Goal: Task Accomplishment & Management: Manage account settings

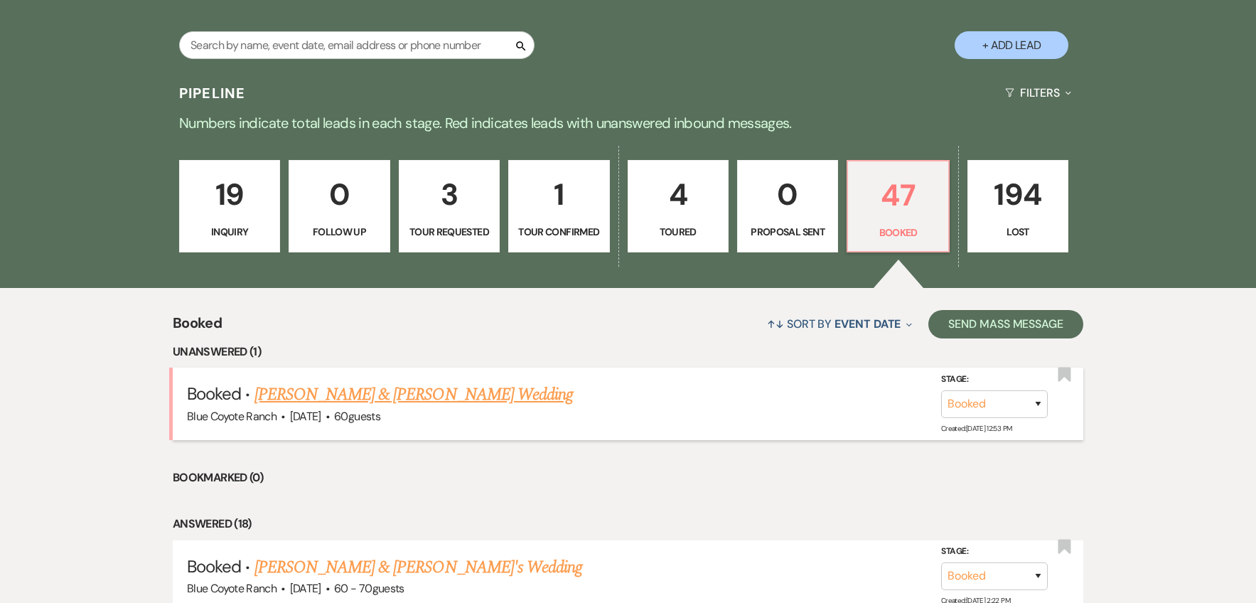
scroll to position [284, 0]
click at [467, 392] on link "[PERSON_NAME] & [PERSON_NAME] Wedding" at bounding box center [413, 394] width 318 height 26
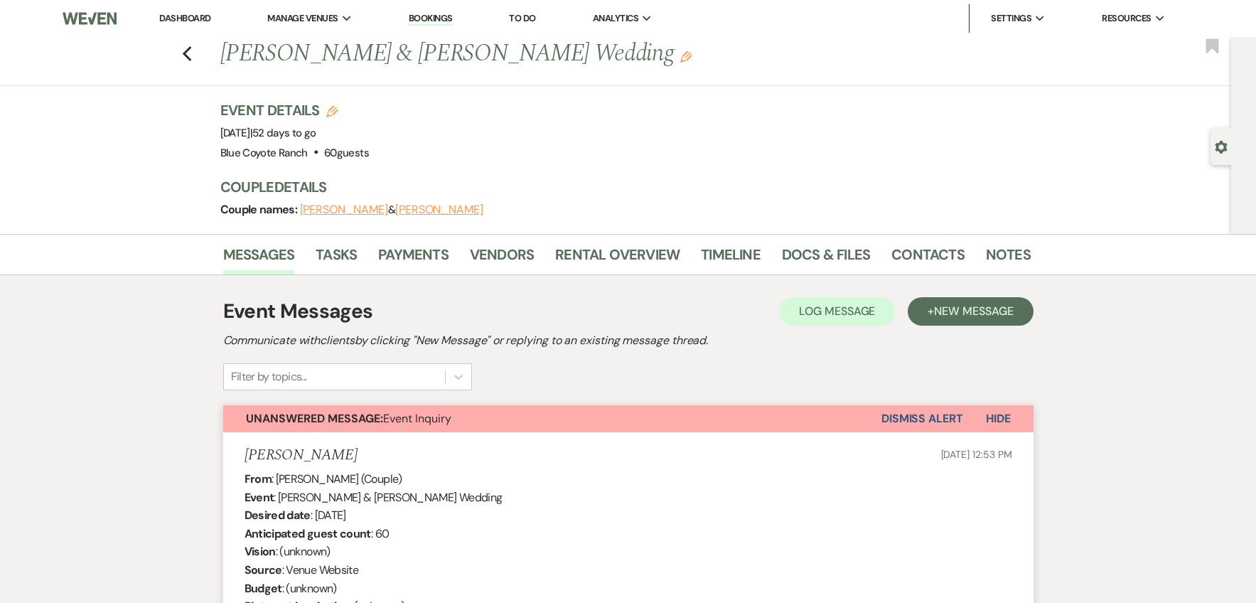
click at [913, 416] on button "Dismiss Alert" at bounding box center [922, 418] width 82 height 27
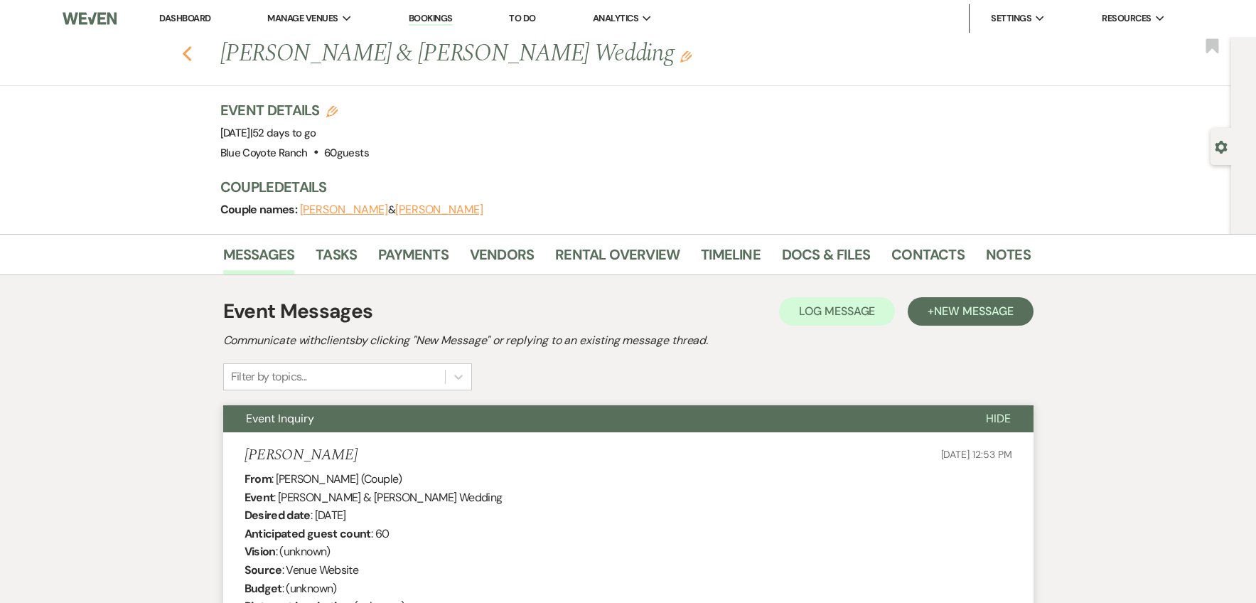
click at [191, 57] on use "button" at bounding box center [186, 54] width 9 height 16
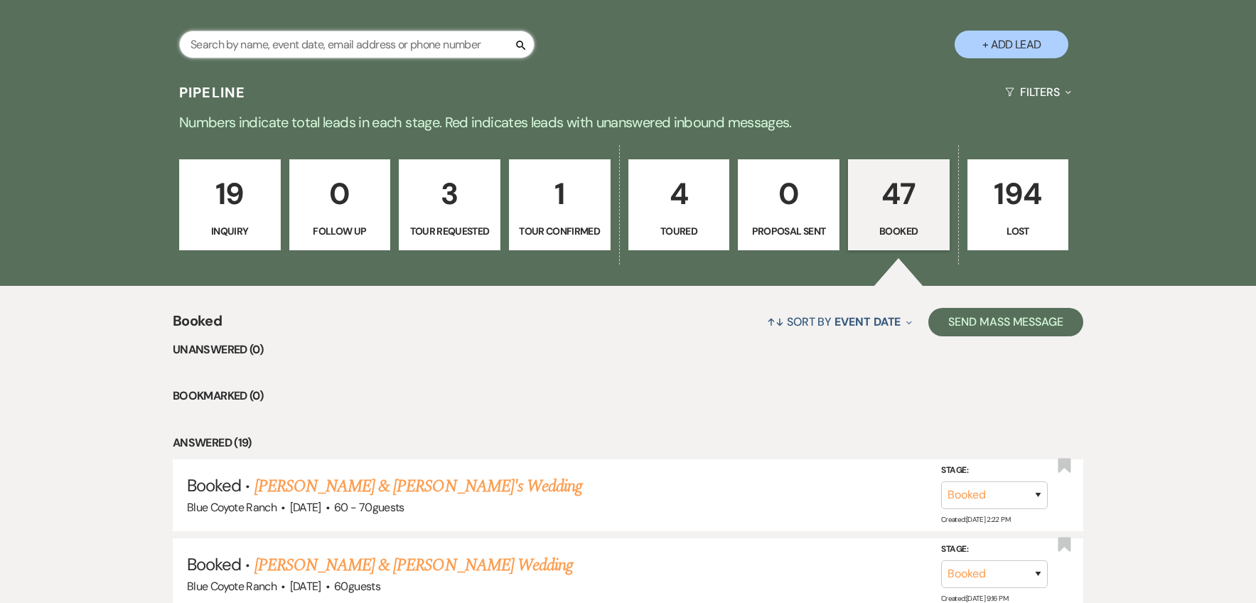
click at [368, 50] on input "text" at bounding box center [356, 45] width 355 height 28
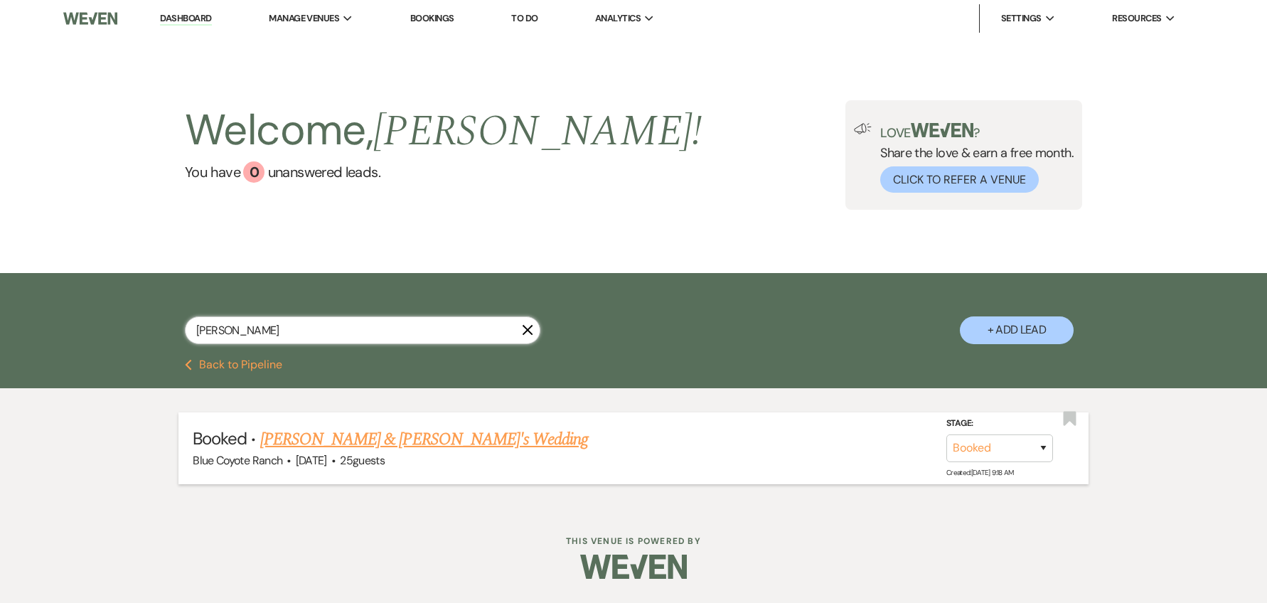
type input "[PERSON_NAME]"
click at [405, 445] on link "[PERSON_NAME] & [PERSON_NAME]'s Wedding" at bounding box center [424, 440] width 328 height 26
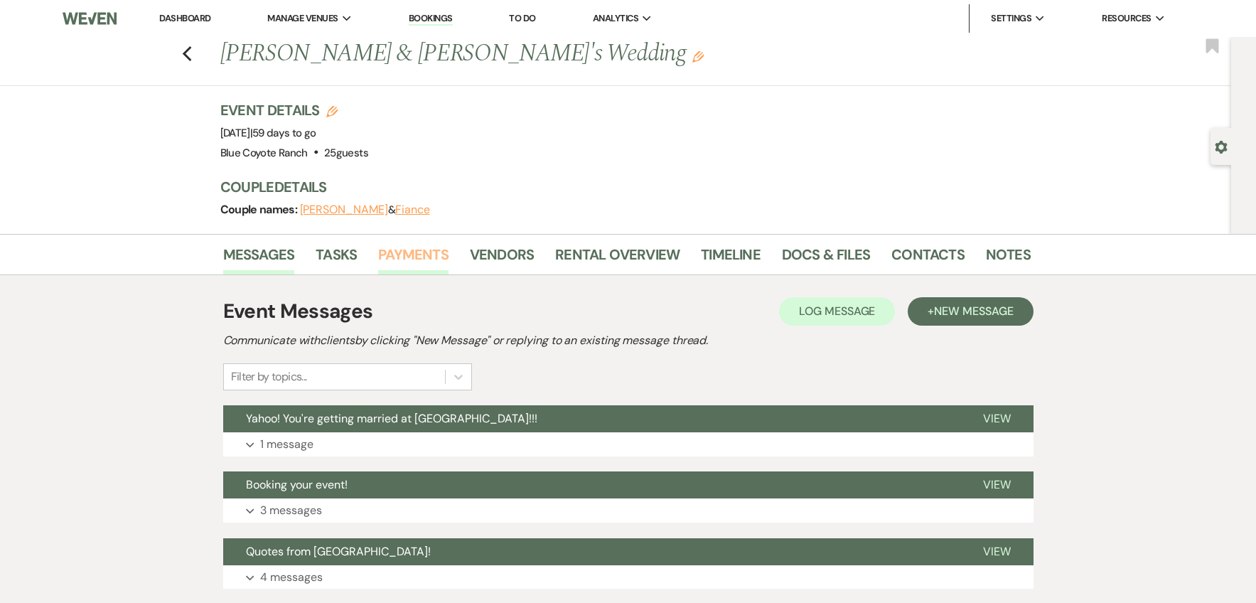
click at [404, 259] on link "Payments" at bounding box center [413, 258] width 70 height 31
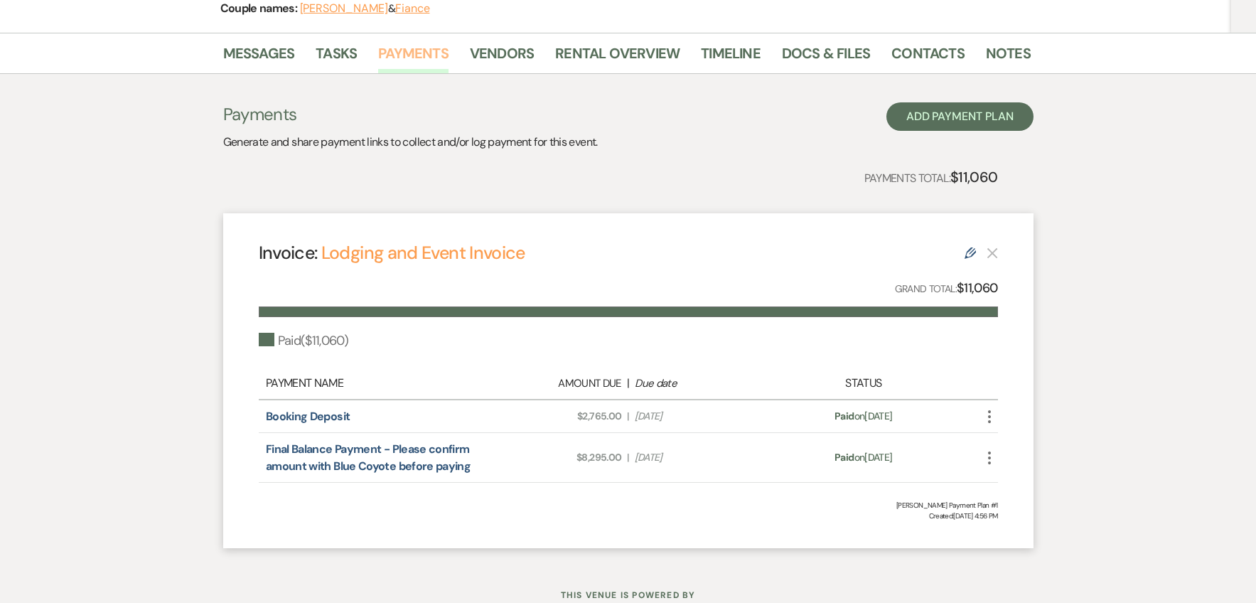
scroll to position [252, 0]
